Goal: Task Accomplishment & Management: Manage account settings

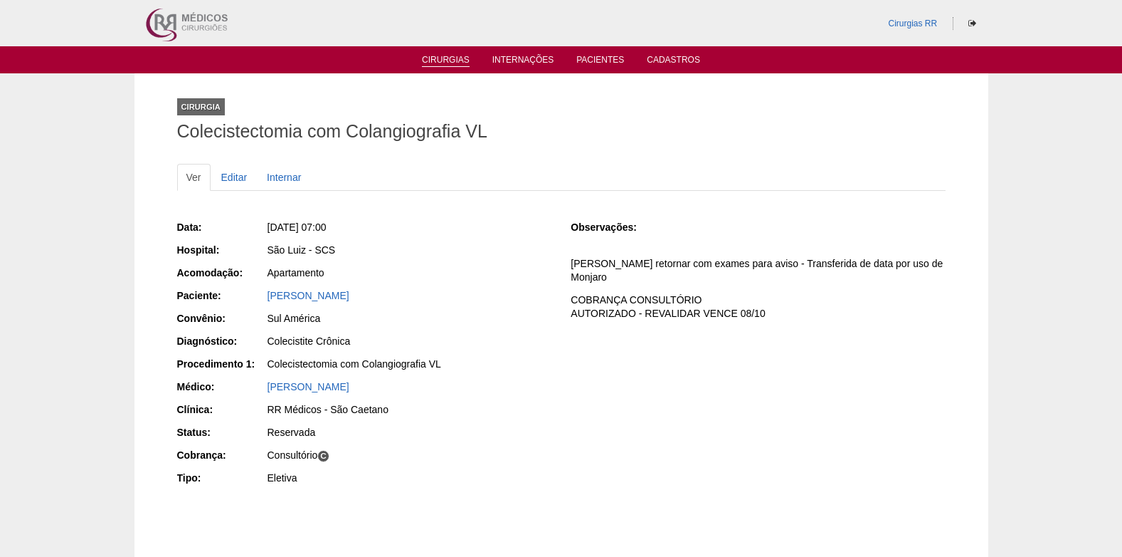
click at [443, 67] on ul "Cirurgias Internações Pacientes Cadastros" at bounding box center [561, 59] width 1122 height 27
click at [444, 57] on link "Cirurgias" at bounding box center [446, 61] width 48 height 12
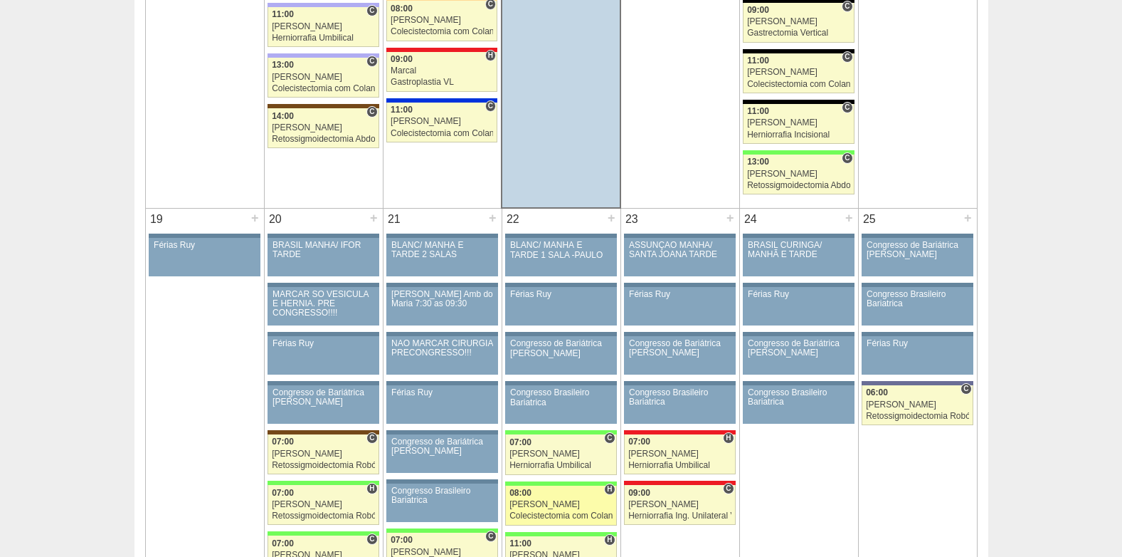
scroll to position [2206, 0]
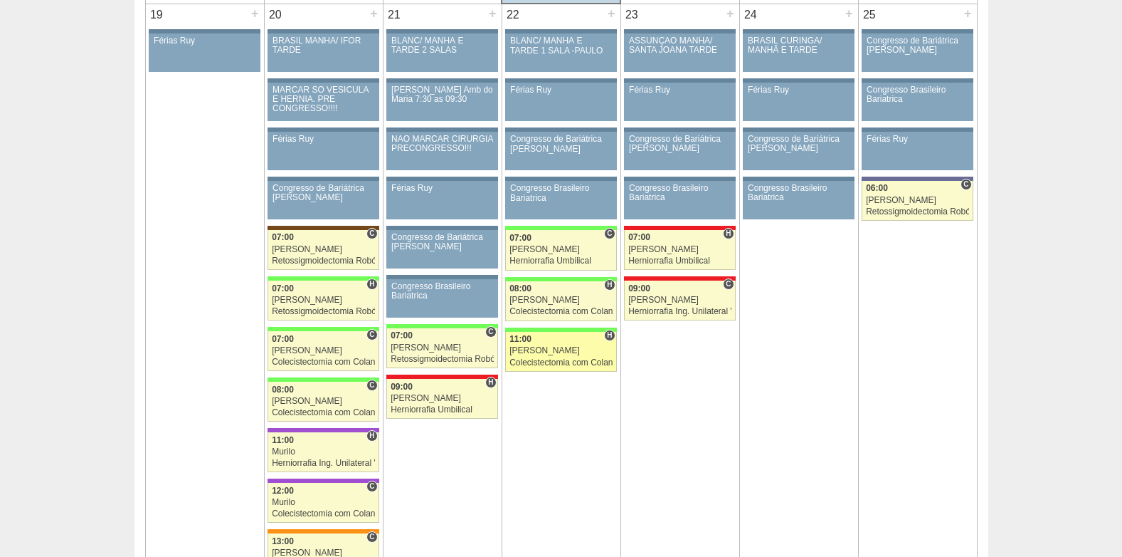
click at [557, 347] on div "[PERSON_NAME]" at bounding box center [561, 350] width 103 height 9
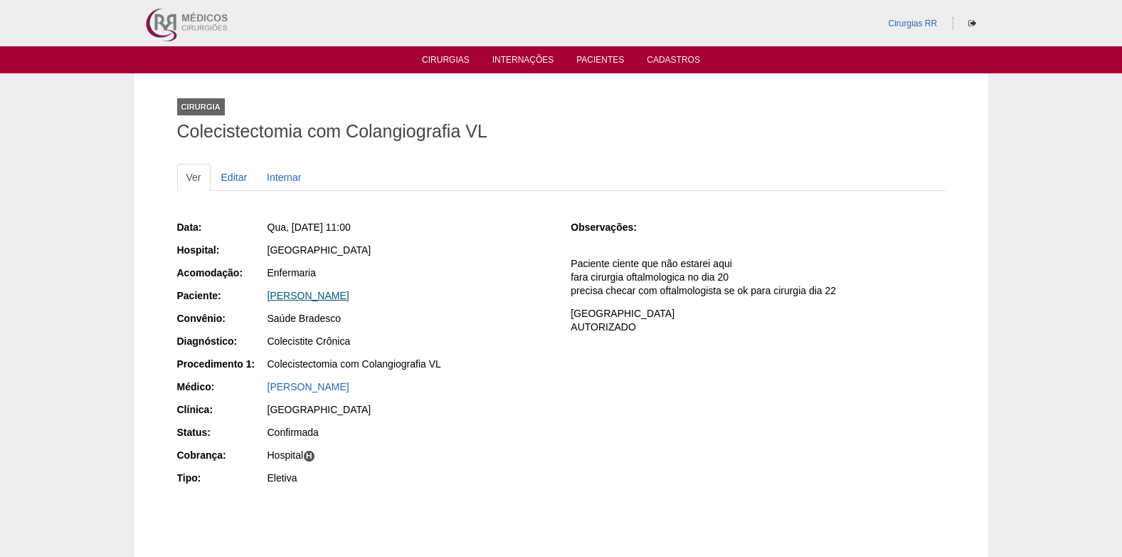
click at [315, 295] on link "Ivani Emi Kawaoka Oliveira" at bounding box center [309, 295] width 82 height 11
click at [240, 183] on link "Editar" at bounding box center [234, 177] width 45 height 27
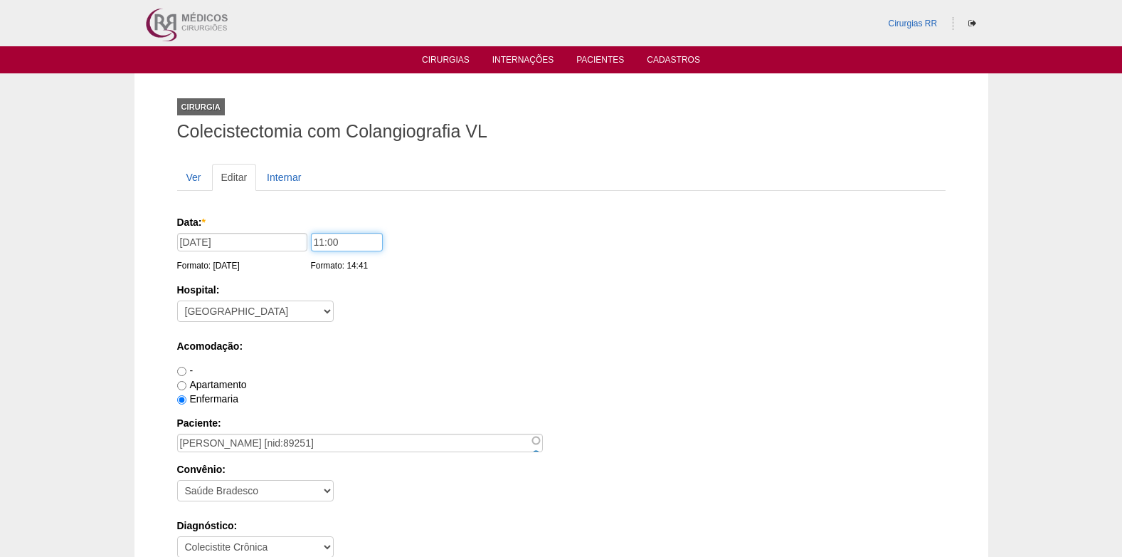
drag, startPoint x: 351, startPoint y: 243, endPoint x: 312, endPoint y: 241, distance: 38.5
click at [312, 241] on input "11:00" at bounding box center [347, 242] width 72 height 19
type input "1"
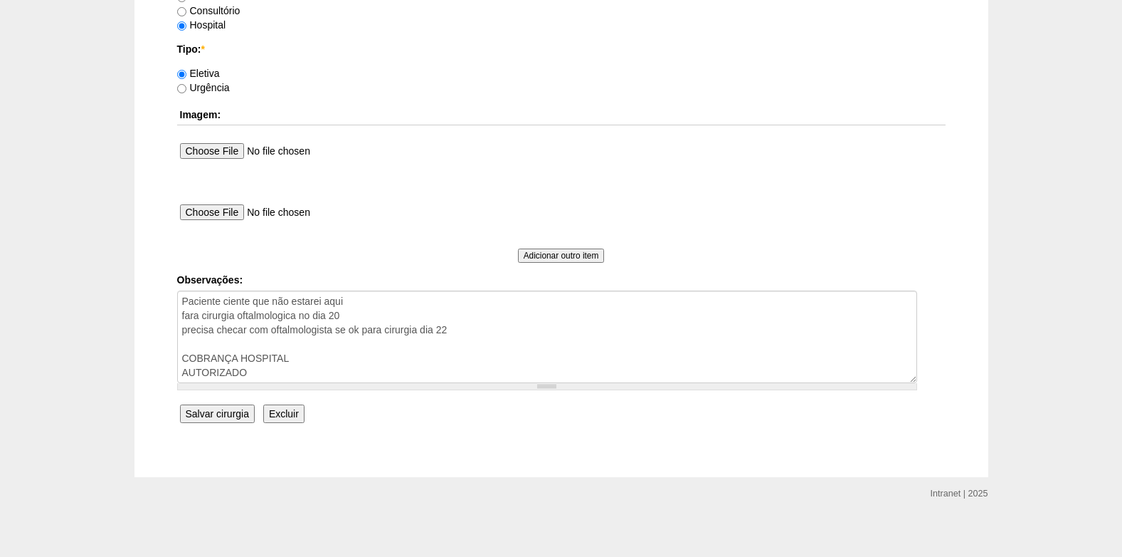
scroll to position [1292, 0]
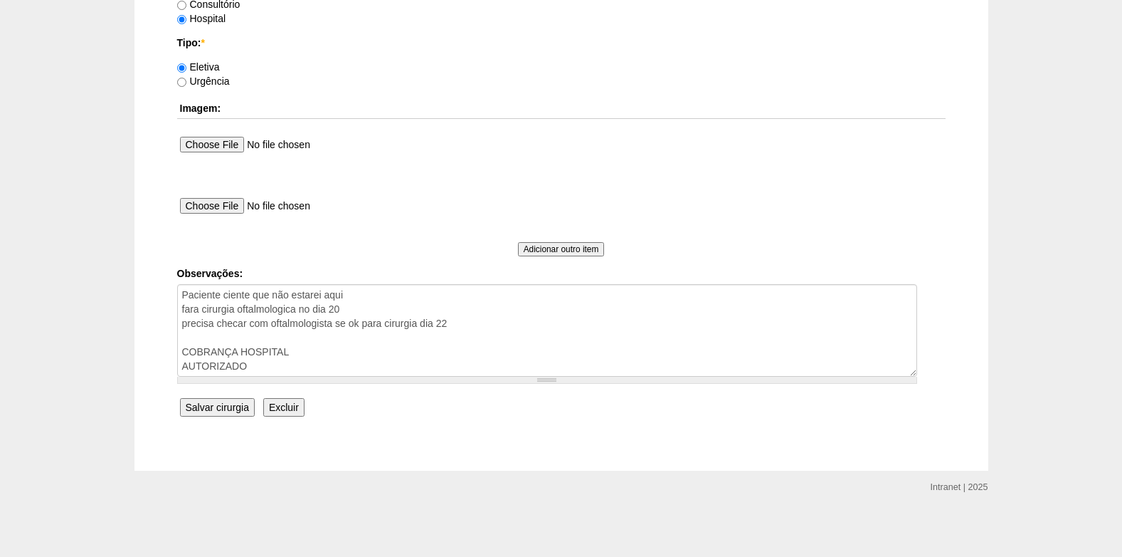
type input "09:00"
click at [214, 409] on input "Salvar cirurgia" at bounding box center [217, 407] width 75 height 19
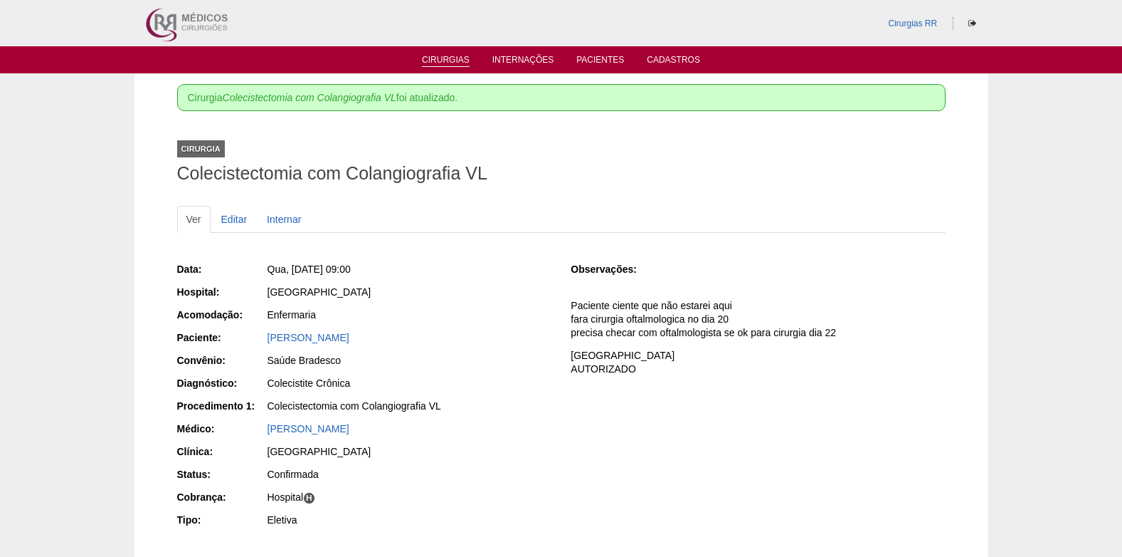
click at [458, 60] on link "Cirurgias" at bounding box center [446, 61] width 48 height 12
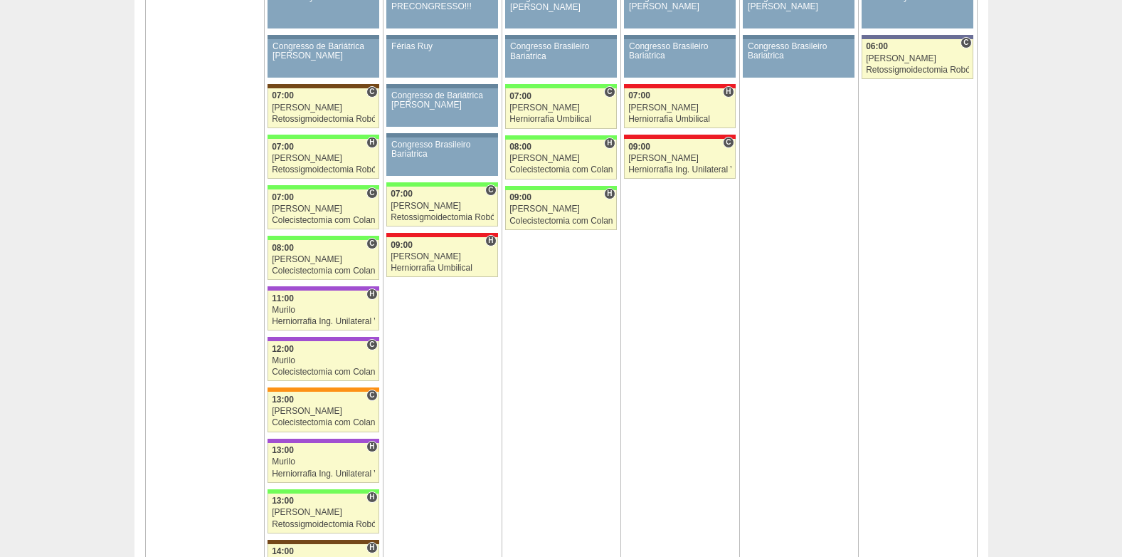
scroll to position [2349, 0]
